Goal: Task Accomplishment & Management: Manage account settings

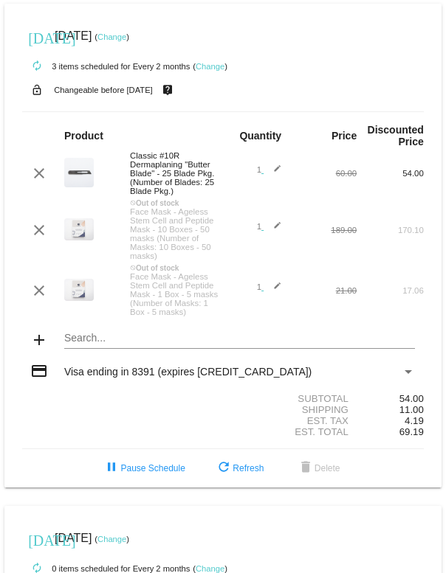
click at [126, 38] on link "Change" at bounding box center [111, 36] width 29 height 9
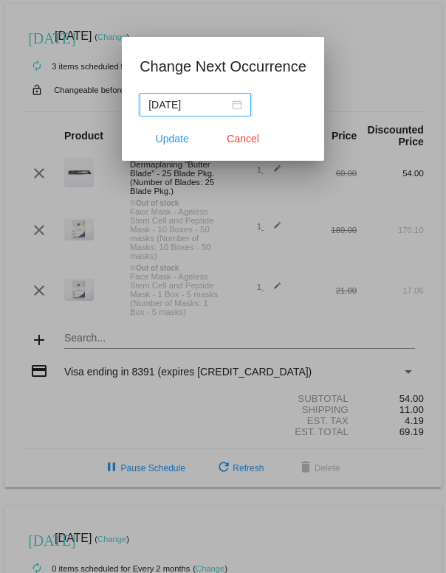
click at [218, 107] on input "[DATE]" at bounding box center [188, 105] width 80 height 16
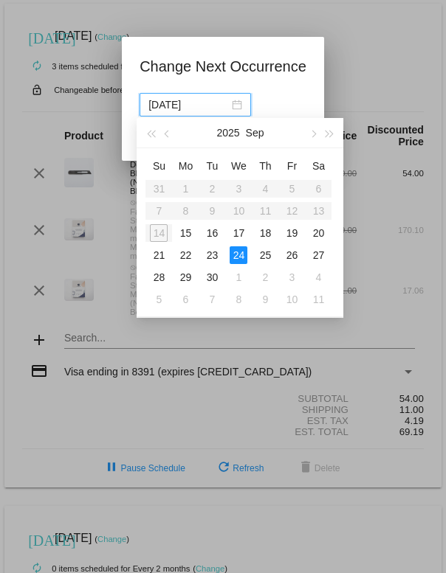
click at [336, 134] on button "button" at bounding box center [329, 133] width 16 height 30
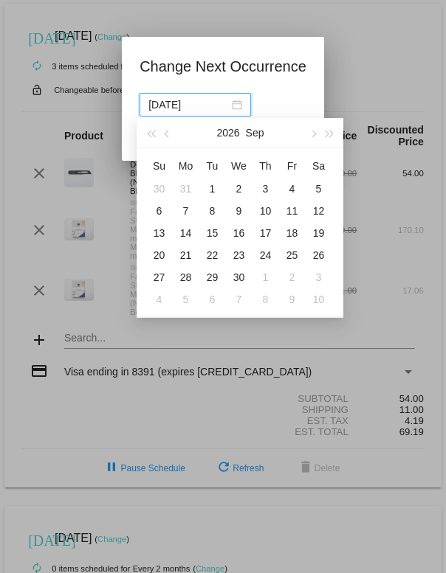
click at [336, 129] on button "button" at bounding box center [329, 133] width 16 height 30
click at [155, 136] on span "button" at bounding box center [151, 134] width 7 height 7
click at [155, 129] on button "button" at bounding box center [150, 133] width 16 height 30
click at [148, 129] on button "button" at bounding box center [150, 133] width 16 height 30
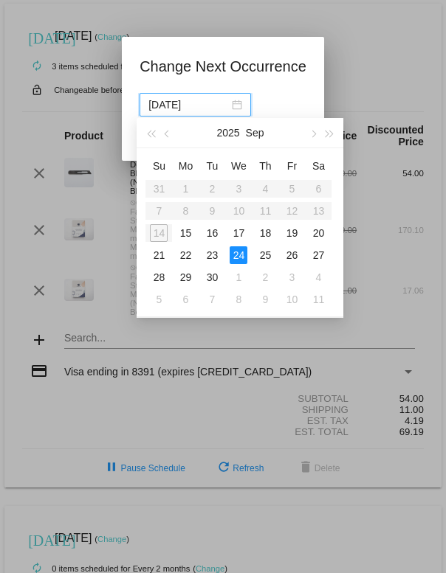
click at [315, 133] on span "button" at bounding box center [312, 134] width 7 height 7
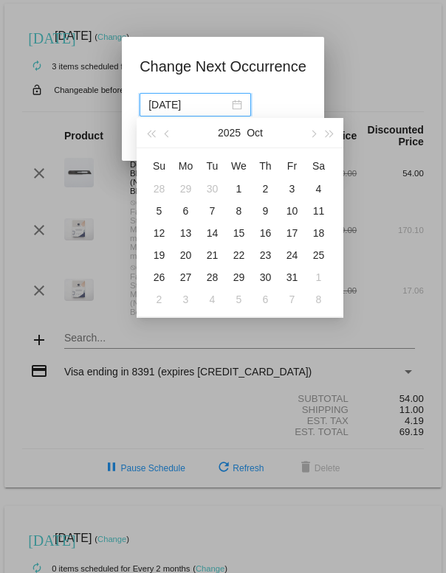
click at [192, 254] on div "20" at bounding box center [185, 255] width 18 height 18
type input "[DATE]"
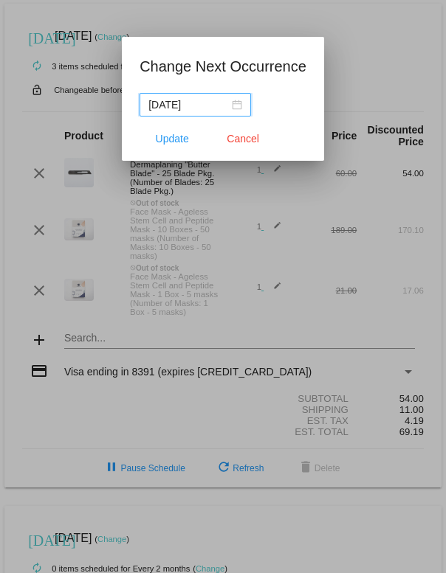
click at [176, 147] on button "Update" at bounding box center [171, 138] width 65 height 27
